Goal: Task Accomplishment & Management: Manage account settings

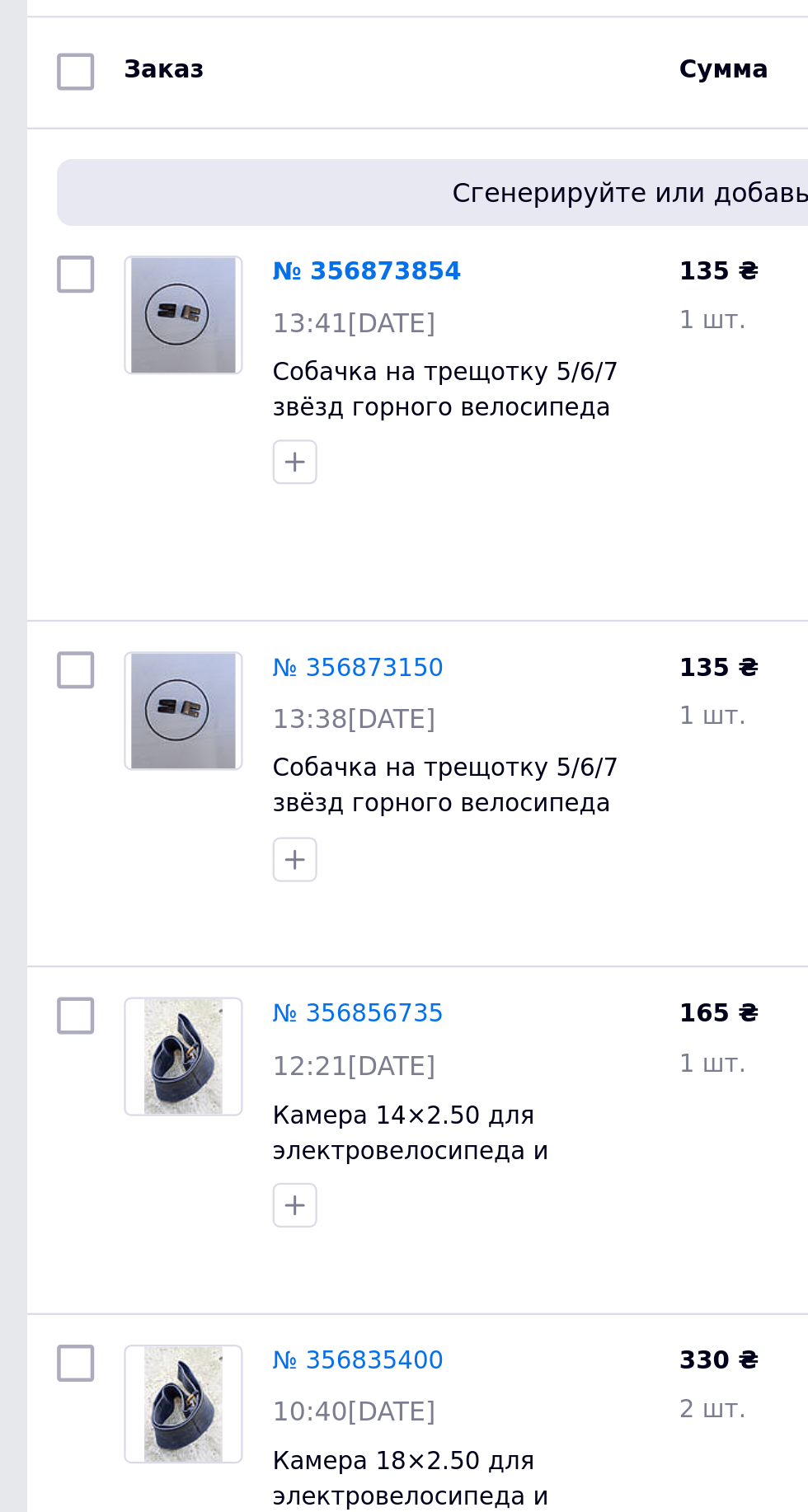
click at [167, 237] on link "№ 356873854" at bounding box center [170, 241] width 84 height 12
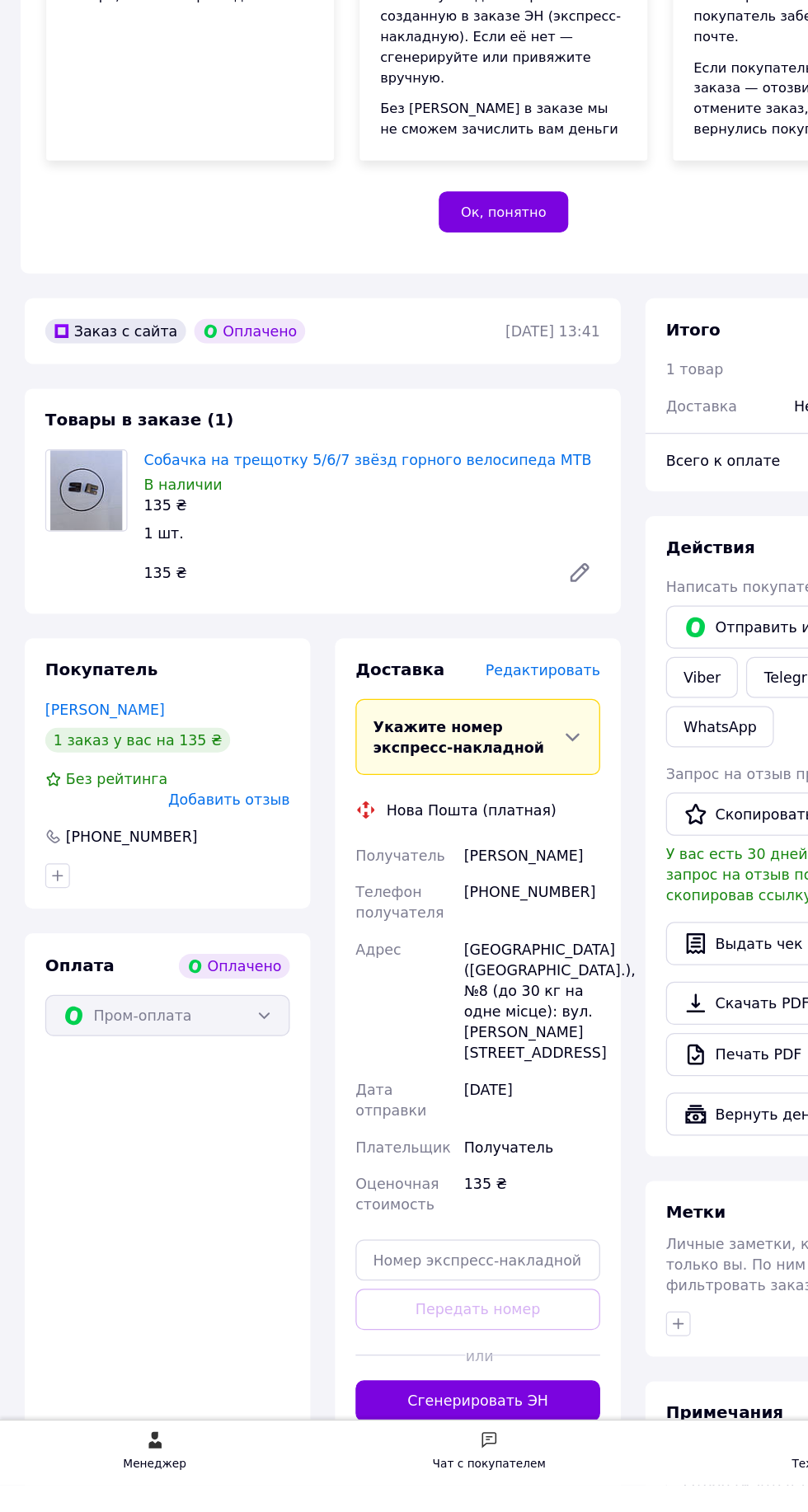
scroll to position [40, 0]
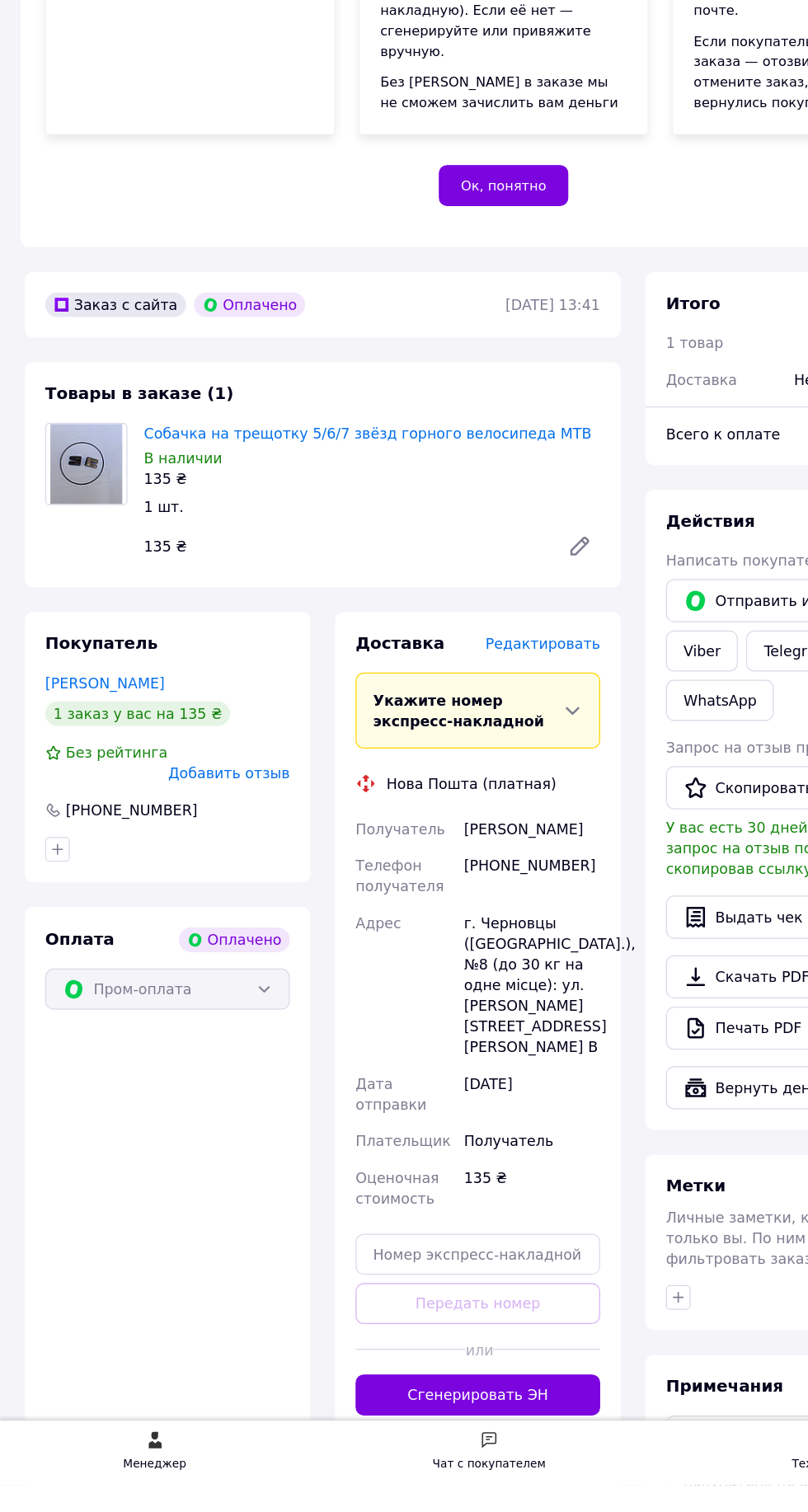
click at [453, 843] on span "Редактировать" at bounding box center [435, 837] width 92 height 13
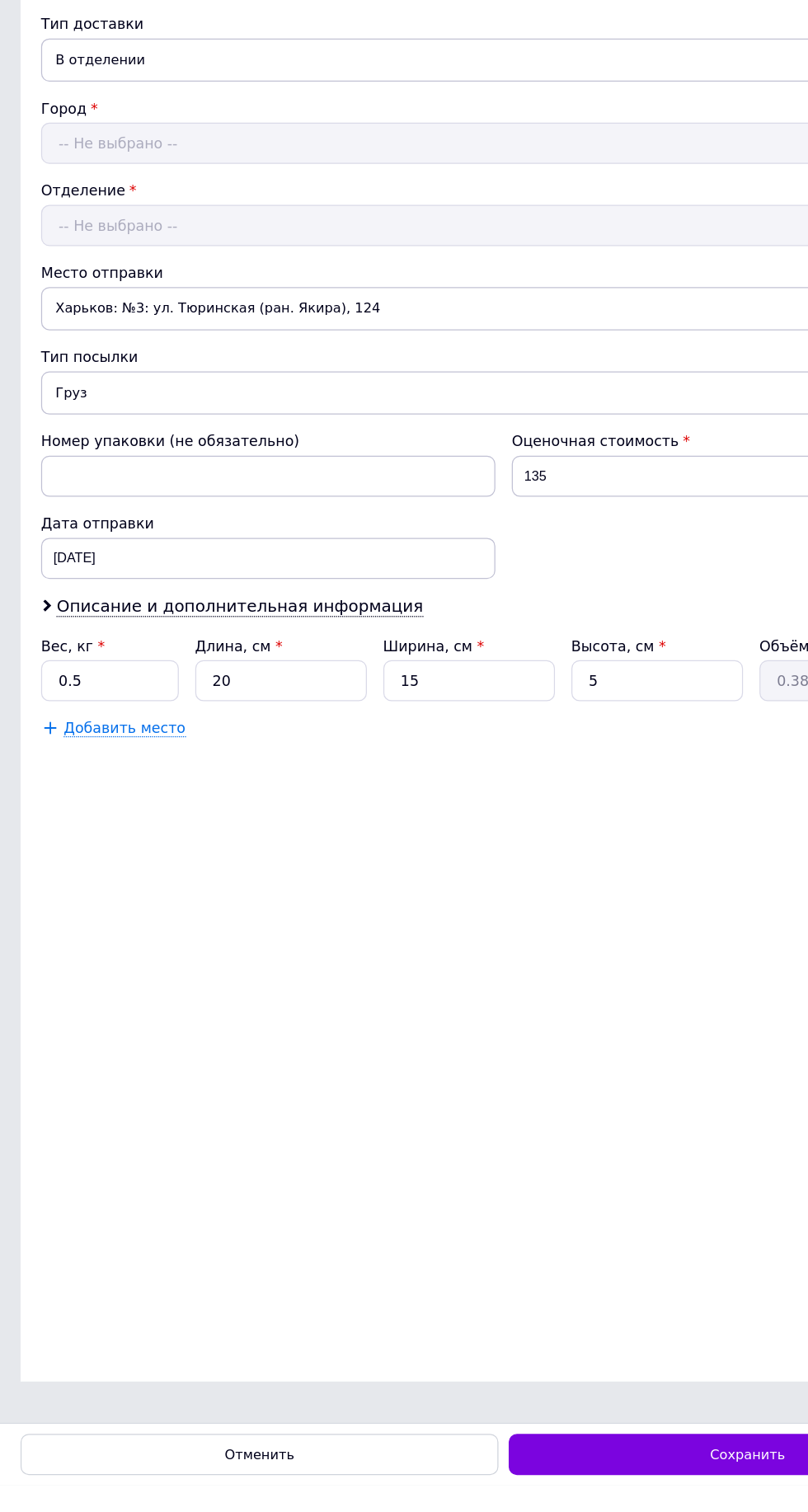
scroll to position [0, 0]
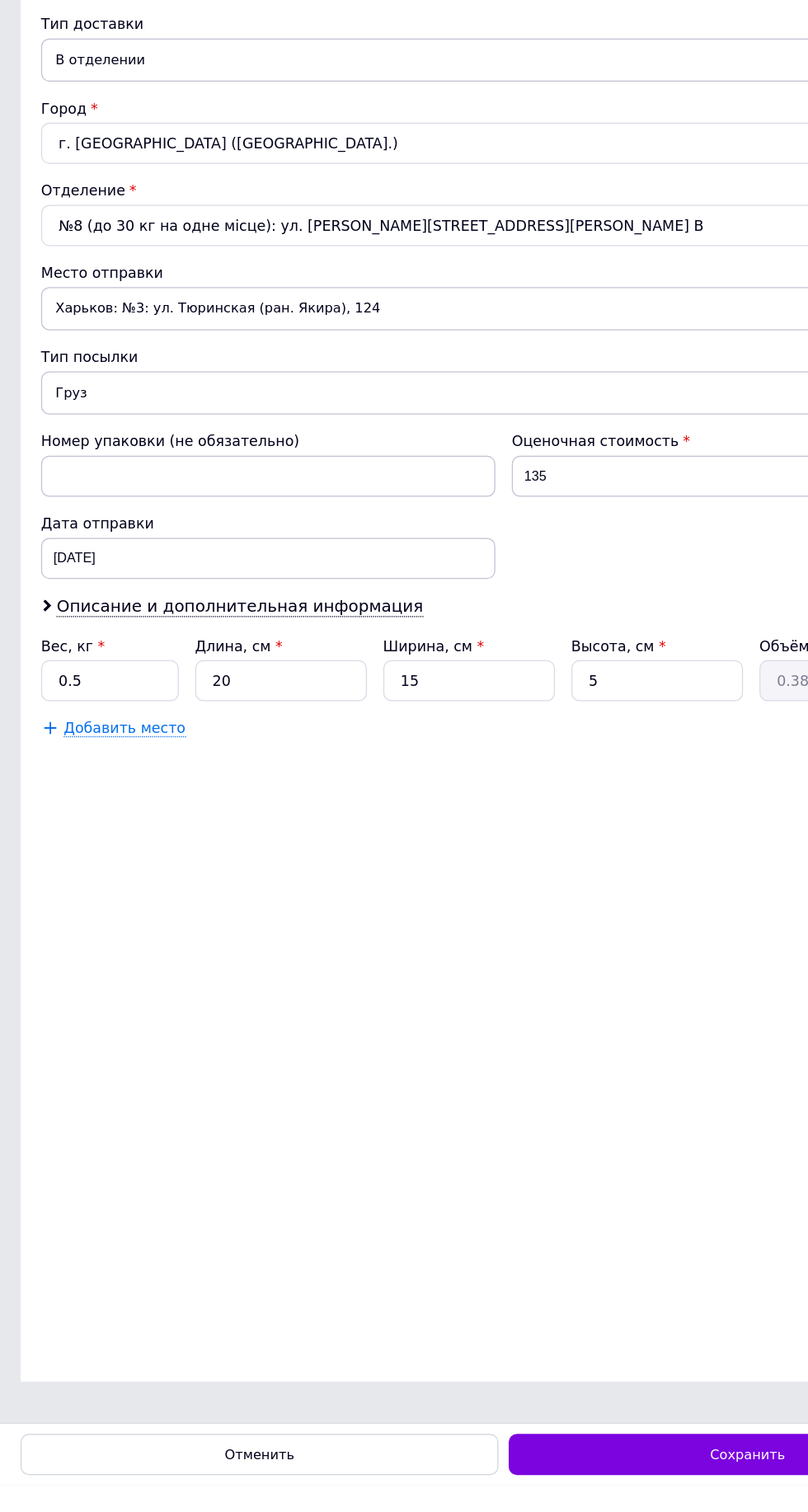
click at [551, 1511] on div "Отменить Сохранить" at bounding box center [404, 1487] width 808 height 50
click at [579, 1494] on span "Сохранить" at bounding box center [600, 1488] width 60 height 12
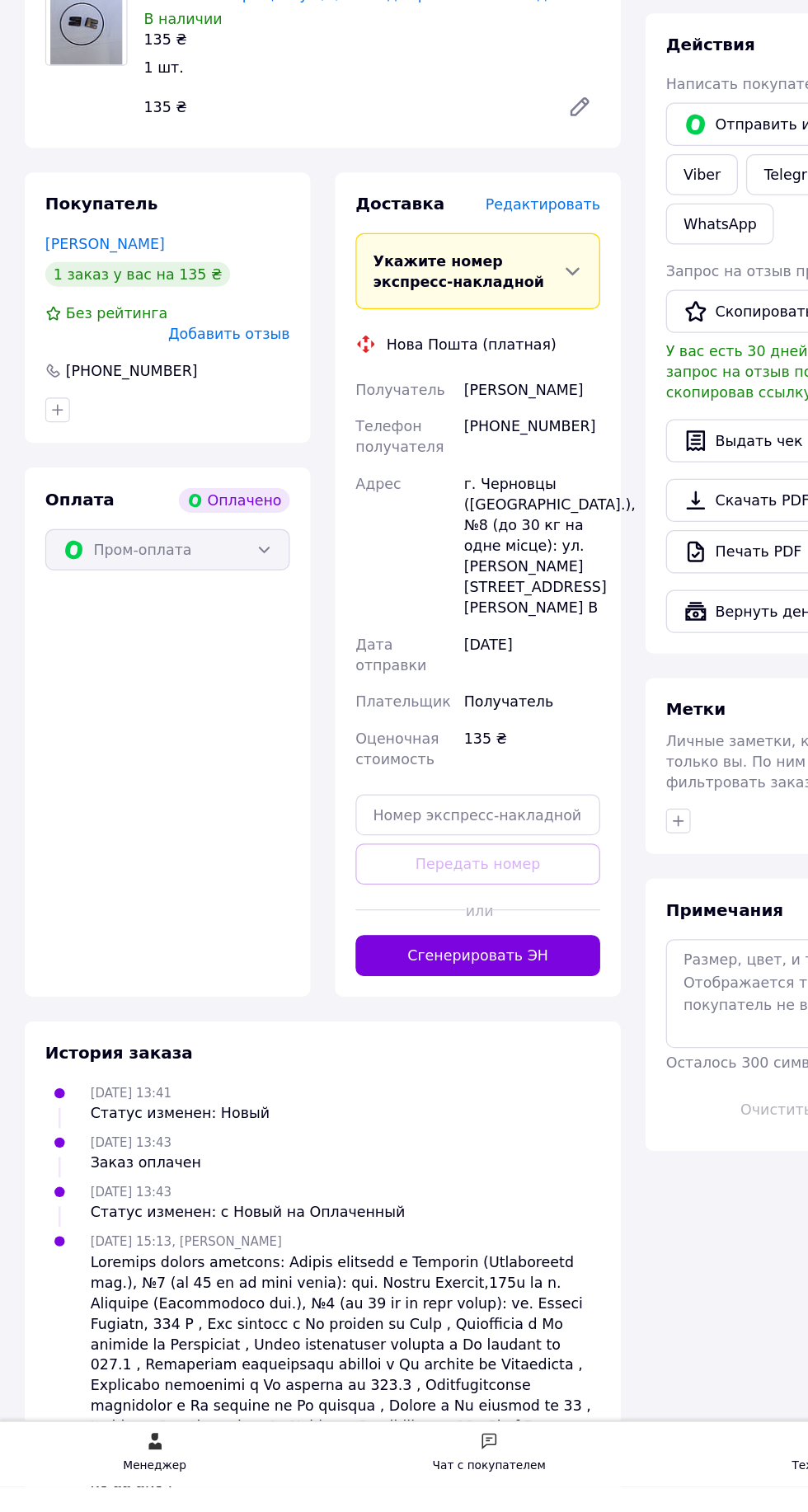
scroll to position [393, 0]
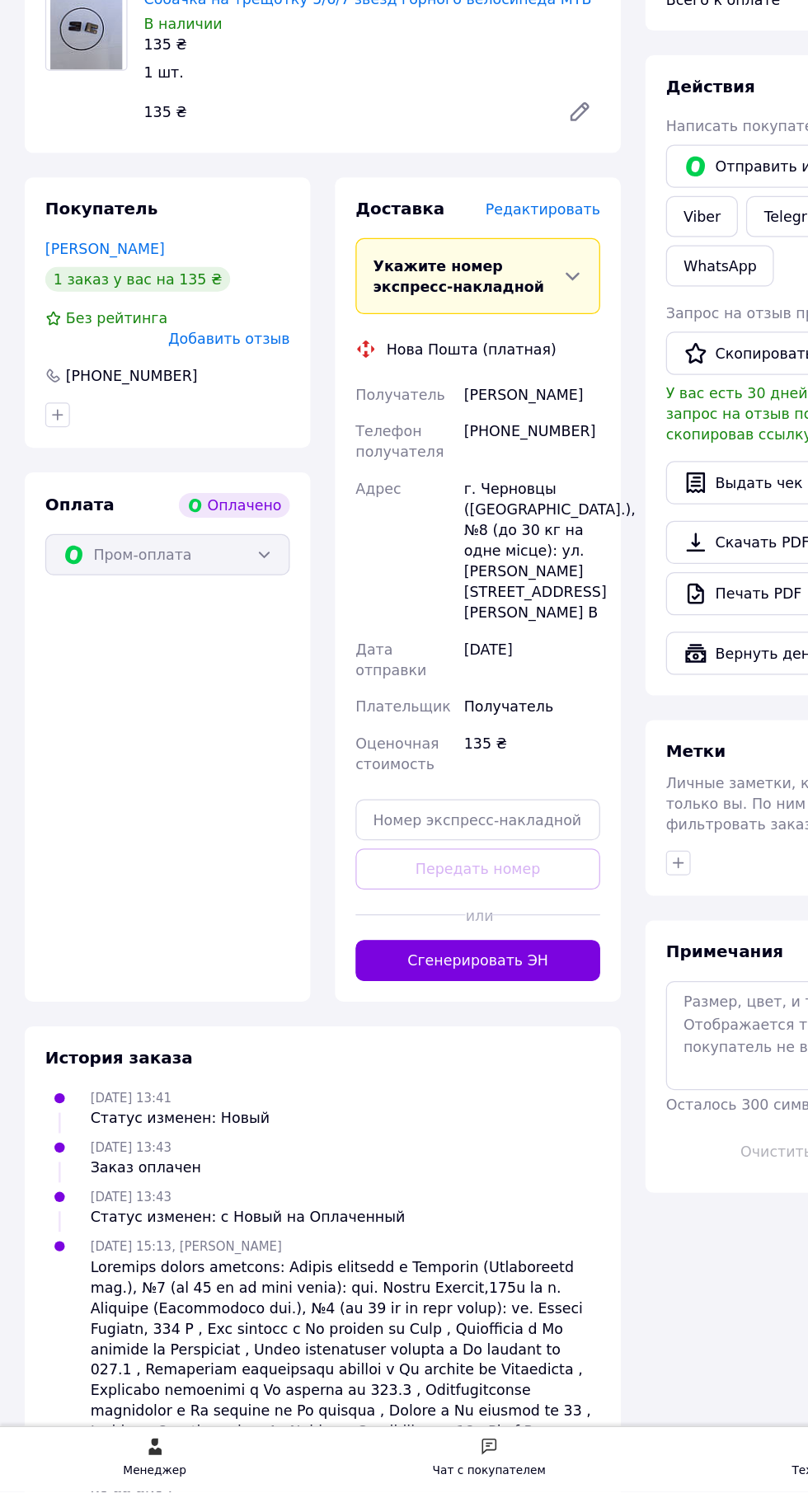
click at [419, 1103] on button "Сгенерировать ЭН" at bounding box center [383, 1085] width 196 height 33
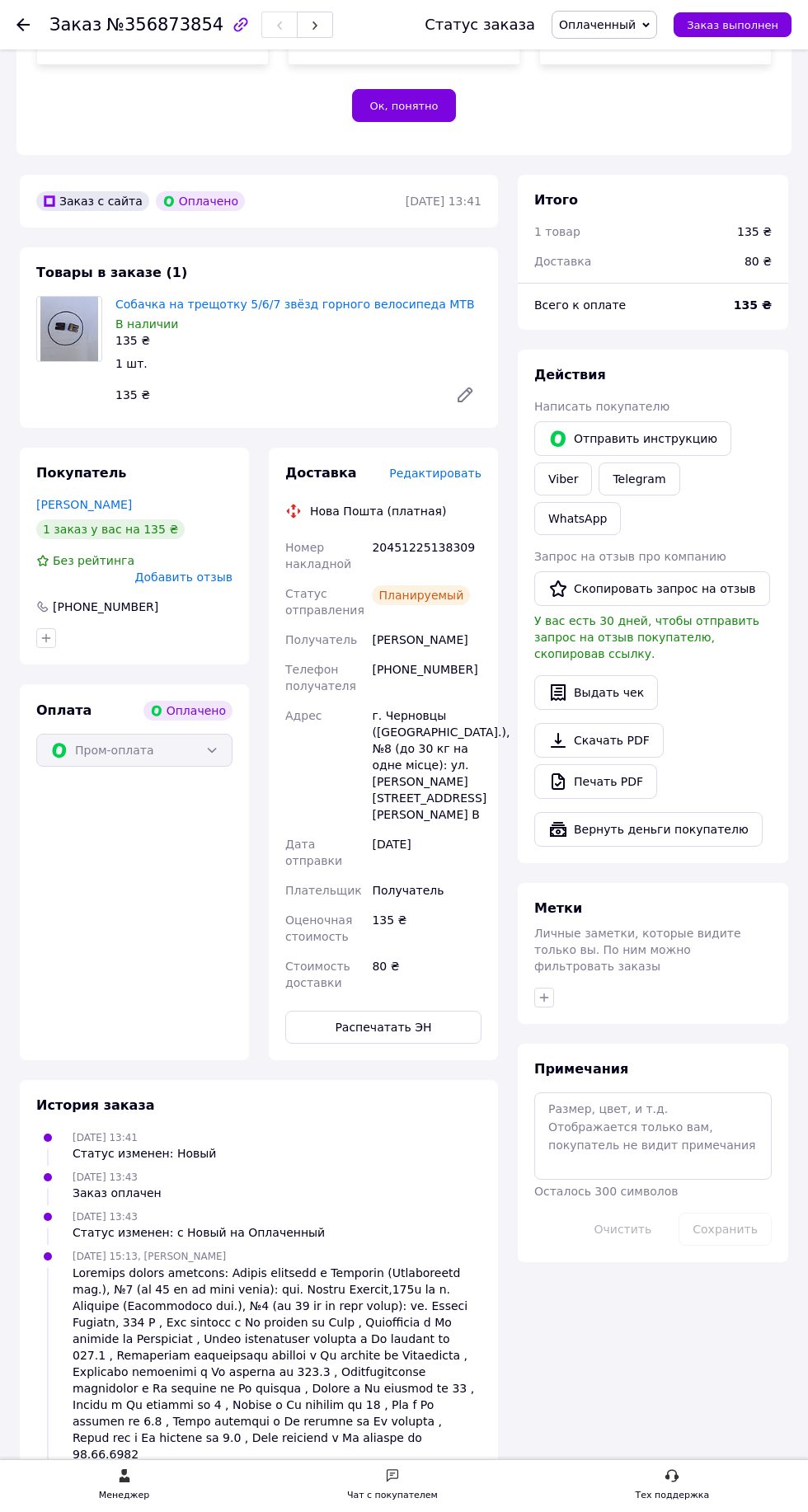
scroll to position [405, 0]
